Goal: Information Seeking & Learning: Learn about a topic

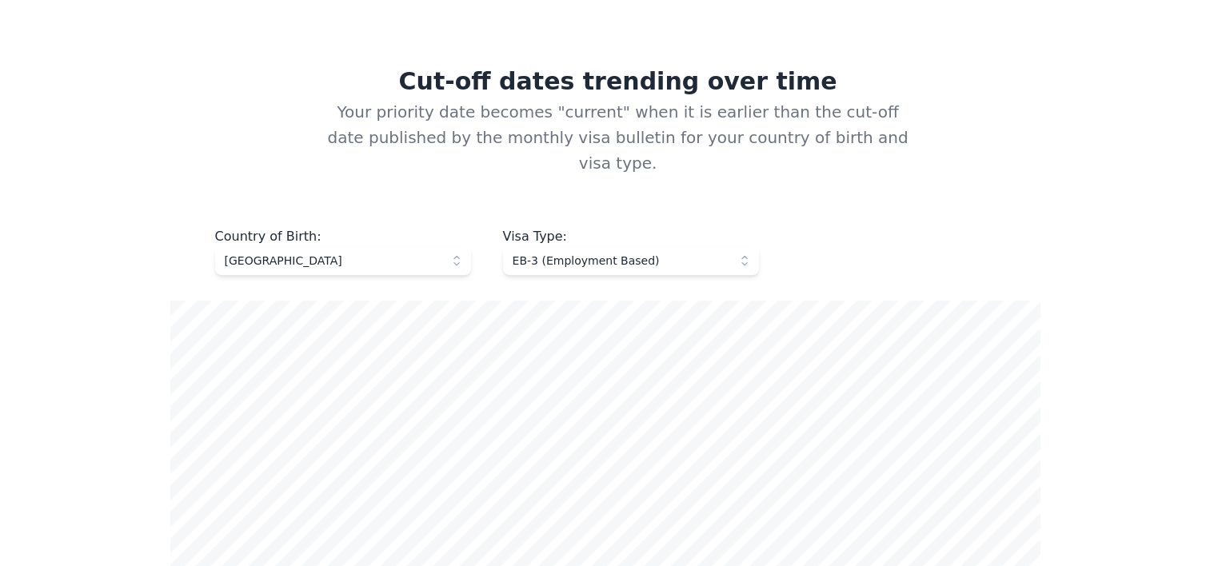
scroll to position [552, 0]
click at [424, 252] on span "[GEOGRAPHIC_DATA]" at bounding box center [332, 260] width 214 height 16
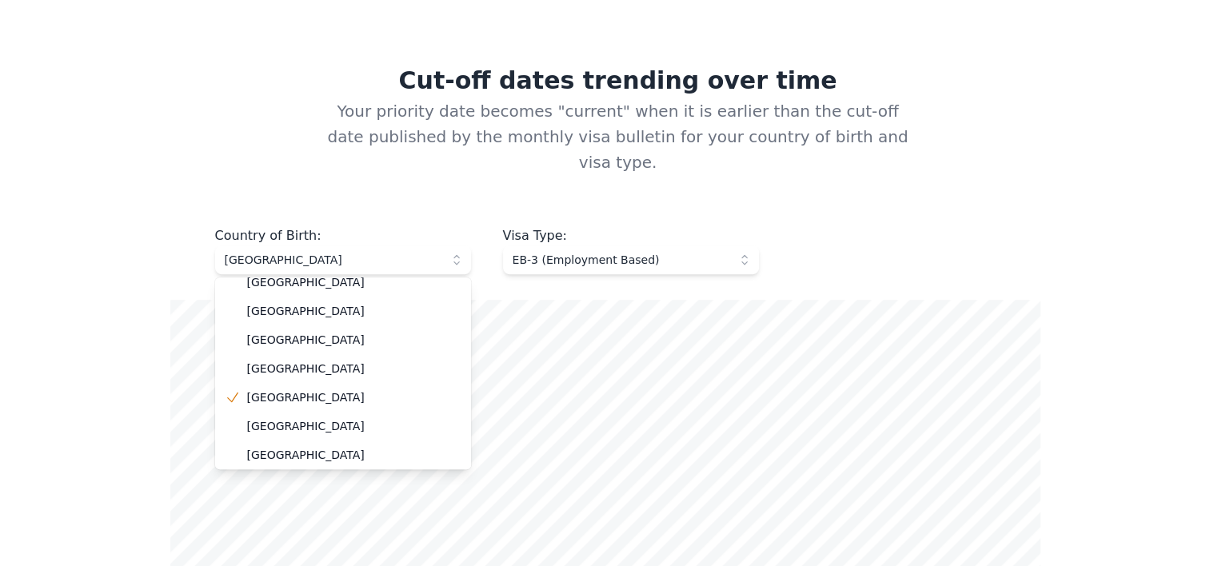
scroll to position [45, 0]
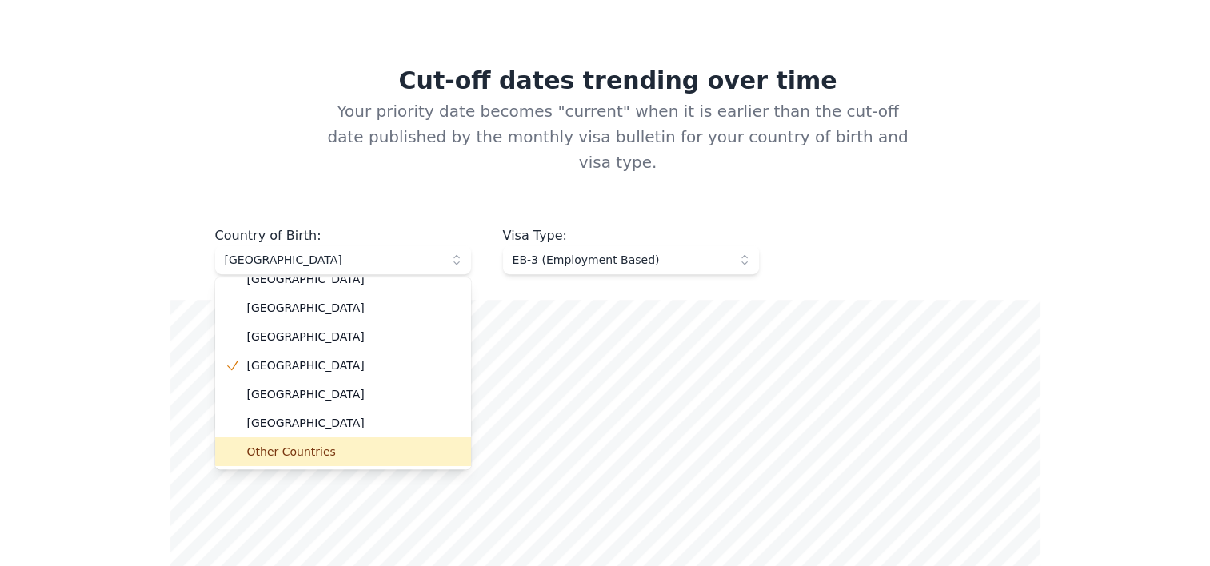
click at [362, 444] on span "Other Countries" at bounding box center [352, 452] width 211 height 16
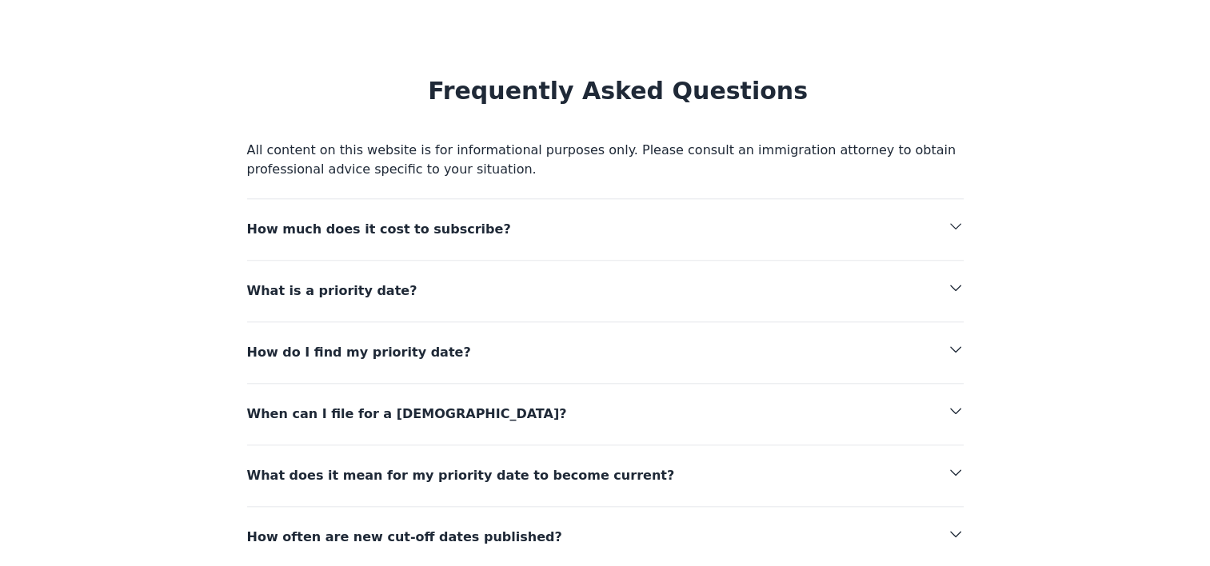
scroll to position [1608, 0]
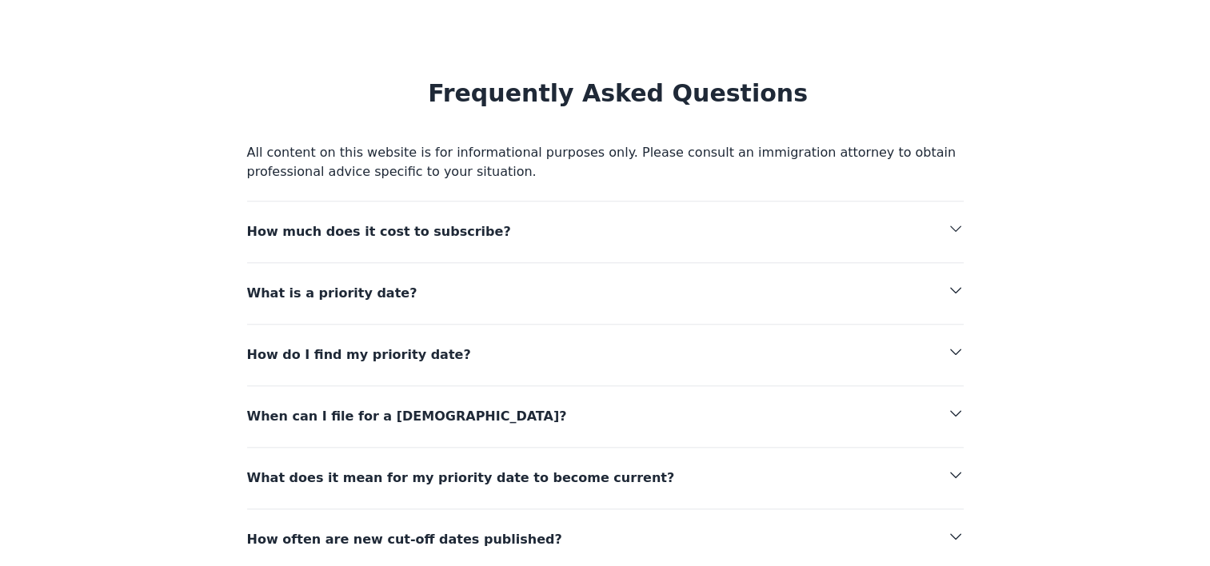
click at [792, 221] on span "How much does it cost to subscribe?" at bounding box center [545, 232] width 597 height 22
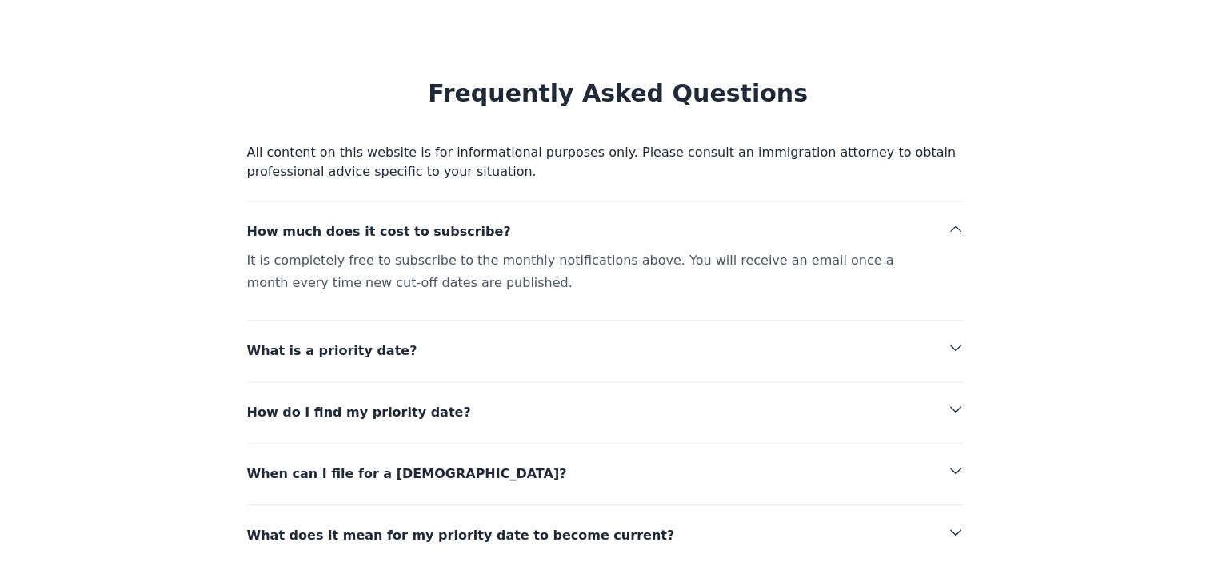
click at [791, 221] on span "How much does it cost to subscribe?" at bounding box center [545, 232] width 597 height 22
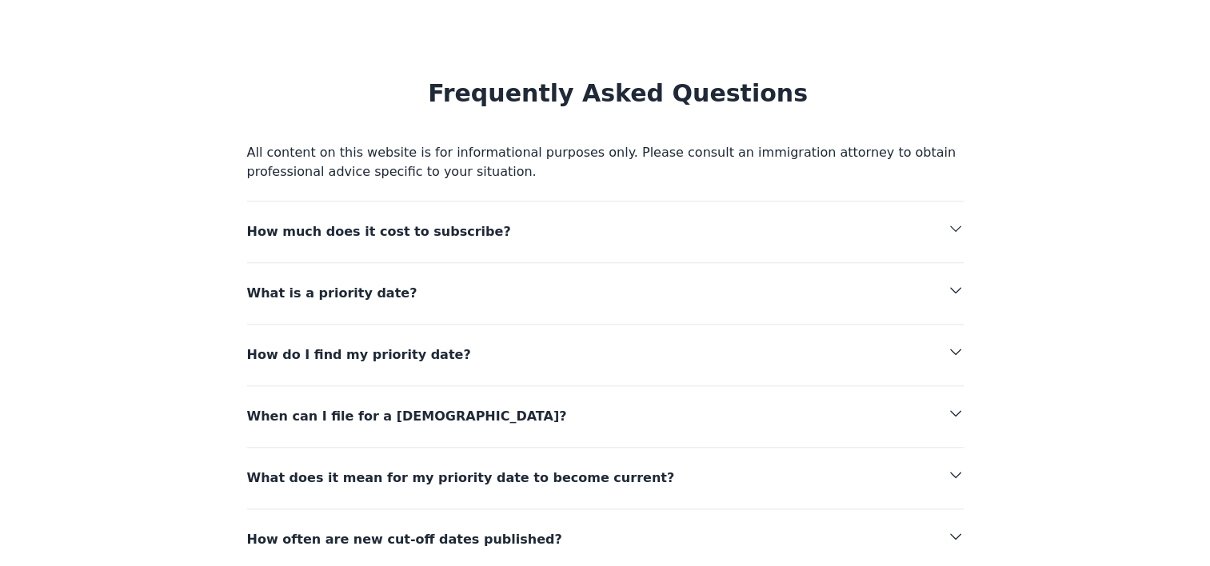
click at [758, 263] on button "What is a priority date?" at bounding box center [605, 284] width 716 height 42
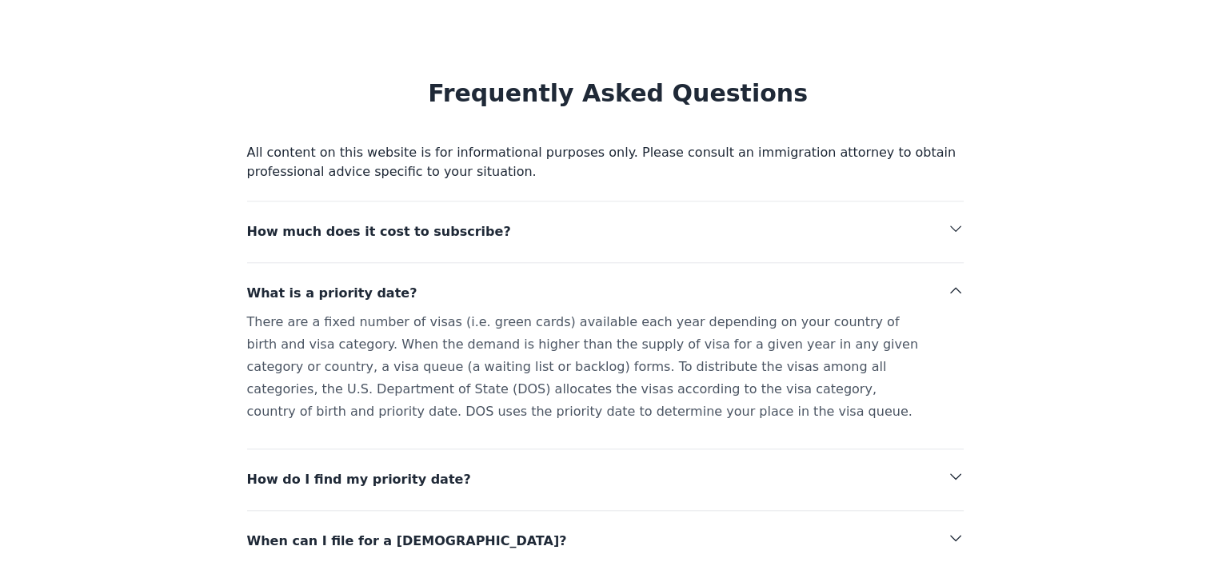
click at [758, 263] on button "What is a priority date?" at bounding box center [605, 284] width 716 height 42
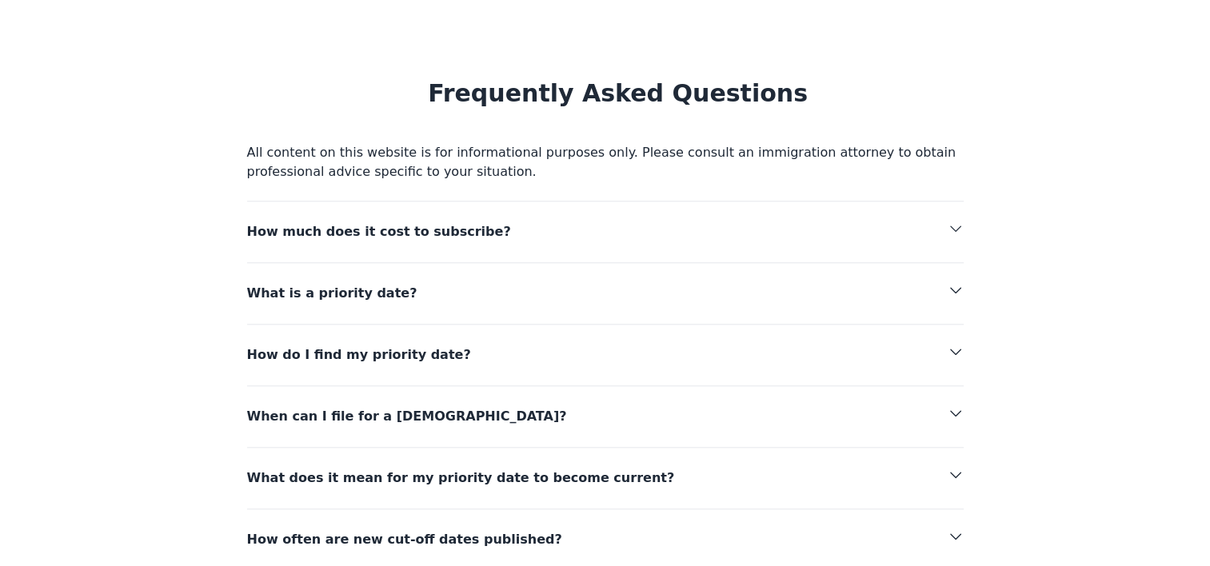
click at [704, 344] on span "How do I find my priority date?" at bounding box center [545, 355] width 597 height 22
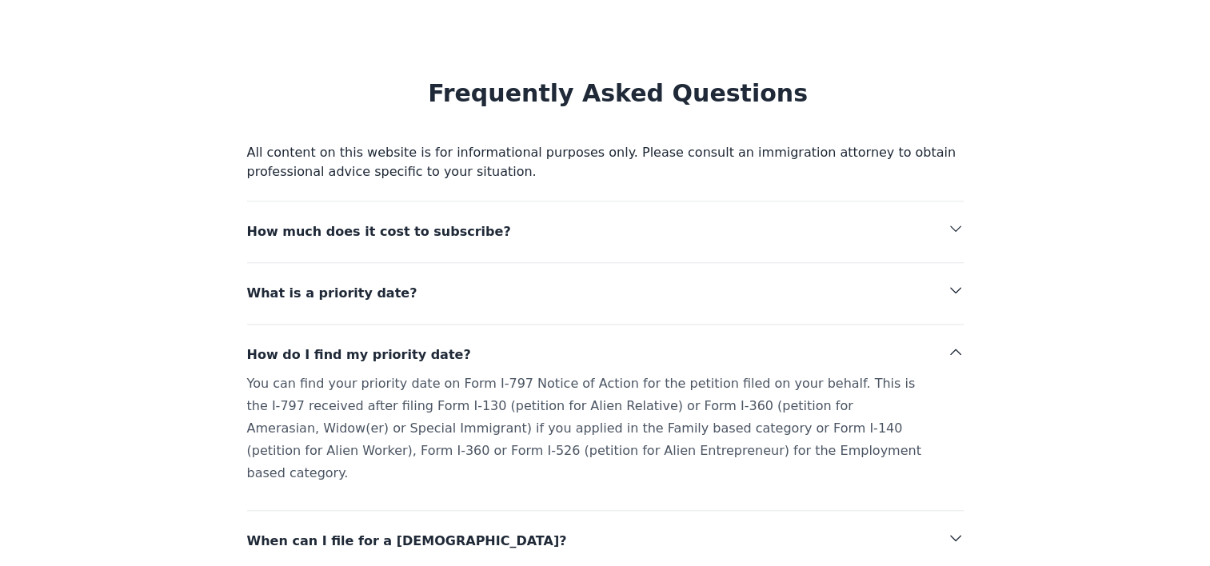
click at [704, 344] on span "How do I find my priority date?" at bounding box center [545, 355] width 597 height 22
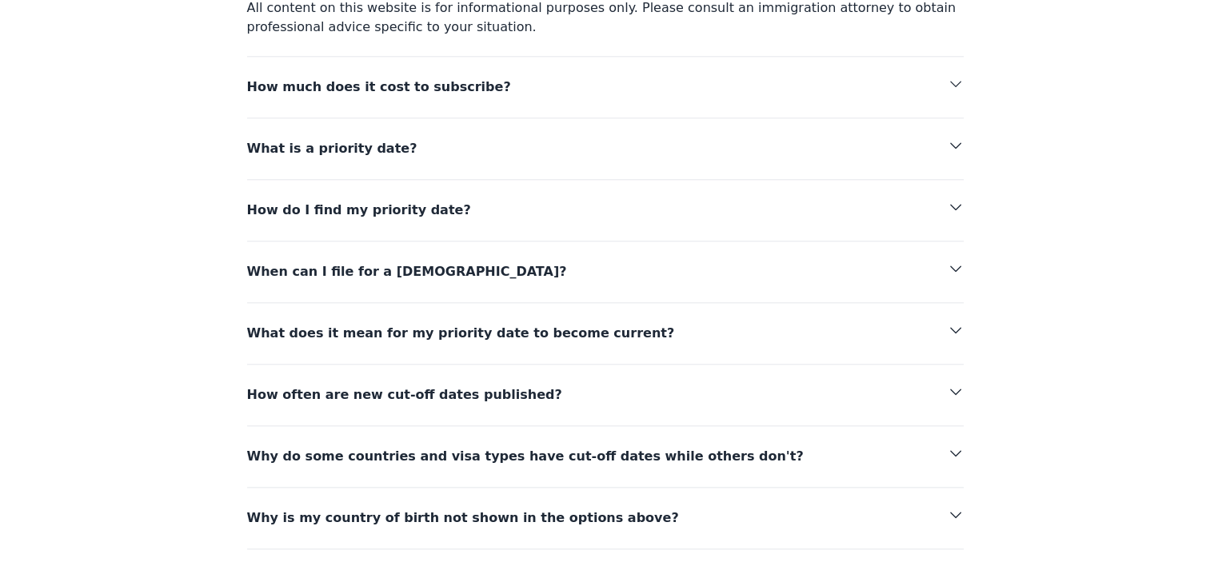
scroll to position [1752, 0]
click at [704, 323] on span "What does it mean for my priority date to become current?" at bounding box center [545, 334] width 597 height 22
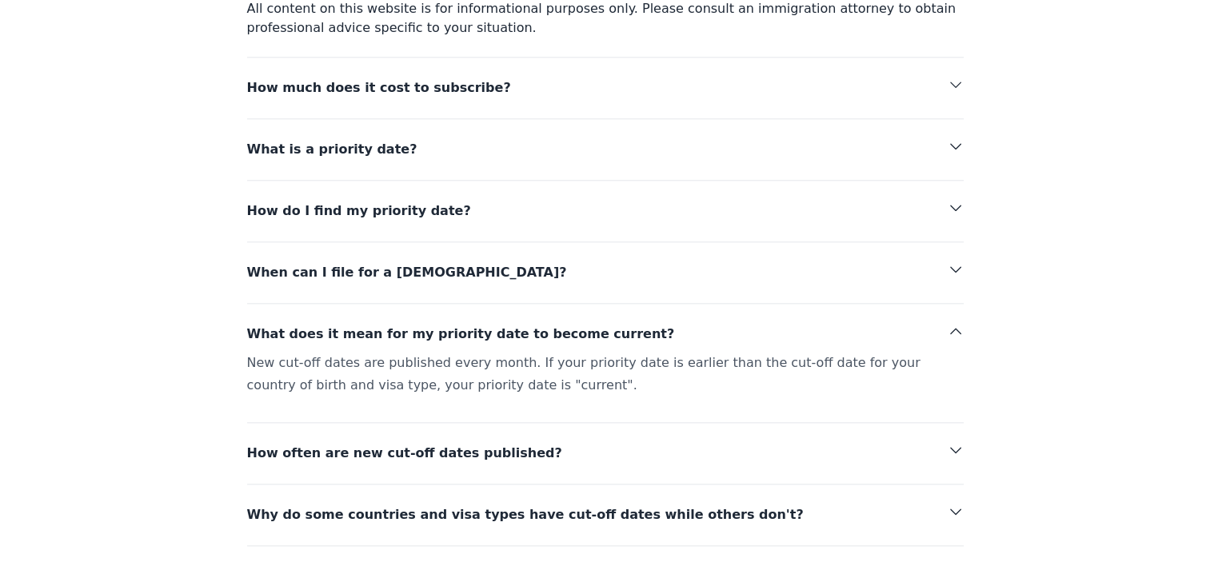
click at [704, 323] on span "What does it mean for my priority date to become current?" at bounding box center [545, 334] width 597 height 22
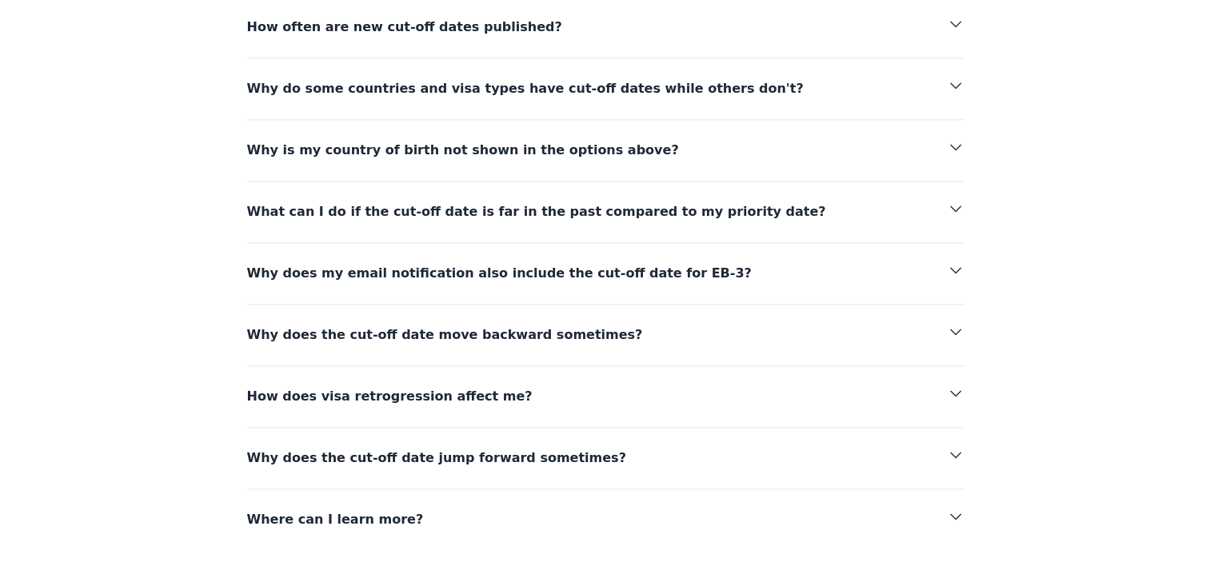
scroll to position [2254, 0]
